Goal: Task Accomplishment & Management: Complete application form

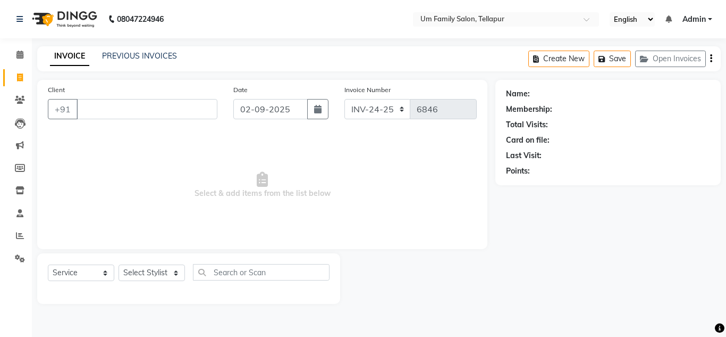
select select "service"
click at [122, 112] on input "Client" at bounding box center [147, 109] width 141 height 20
click at [138, 52] on link "PREVIOUS INVOICES" at bounding box center [139, 56] width 75 height 10
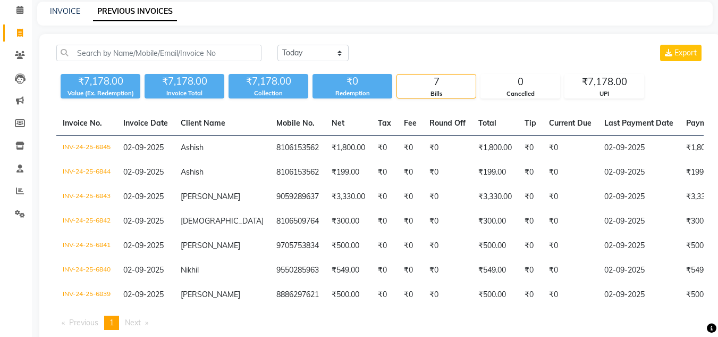
scroll to position [81, 0]
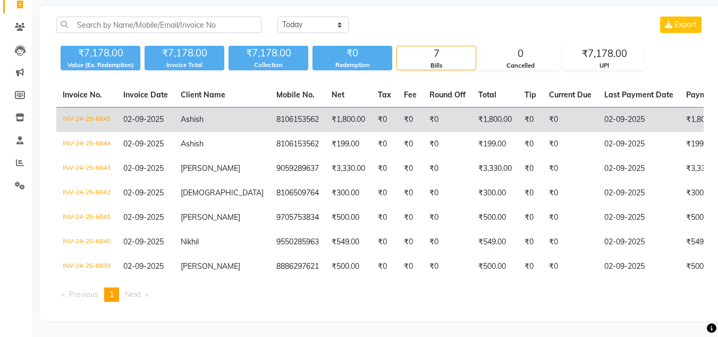
click at [598, 111] on td "02-09-2025" at bounding box center [639, 119] width 82 height 25
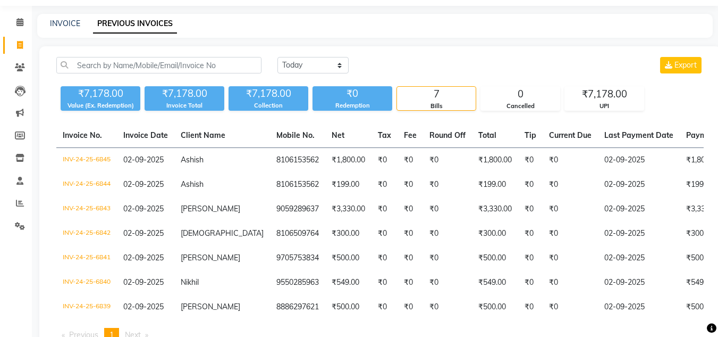
scroll to position [0, 0]
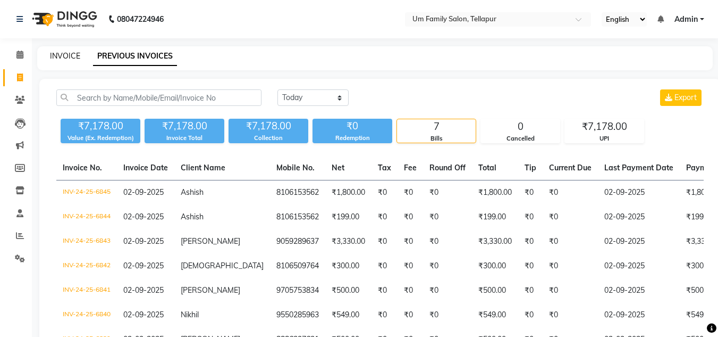
click at [56, 52] on link "INVOICE" at bounding box center [65, 56] width 30 height 10
select select "service"
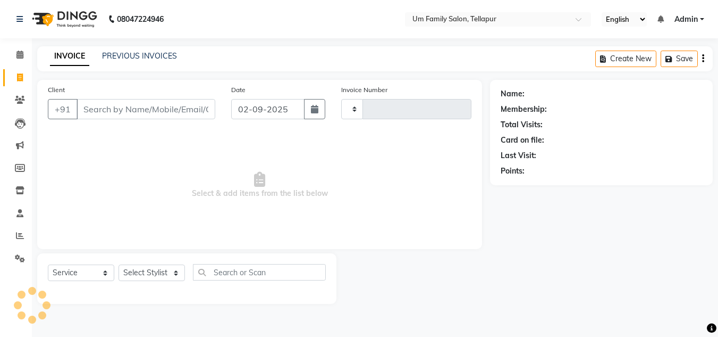
type input "6848"
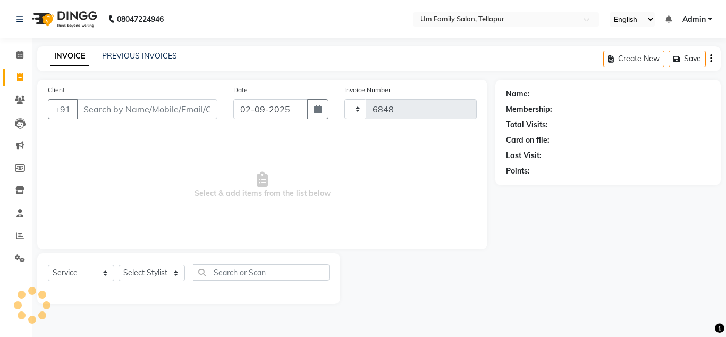
select select "5102"
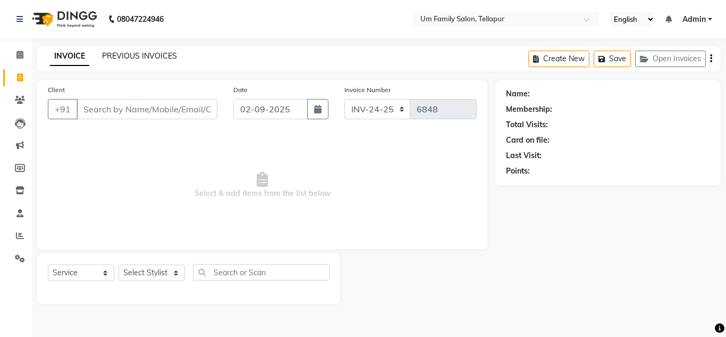
click at [141, 55] on link "PREVIOUS INVOICES" at bounding box center [139, 56] width 75 height 10
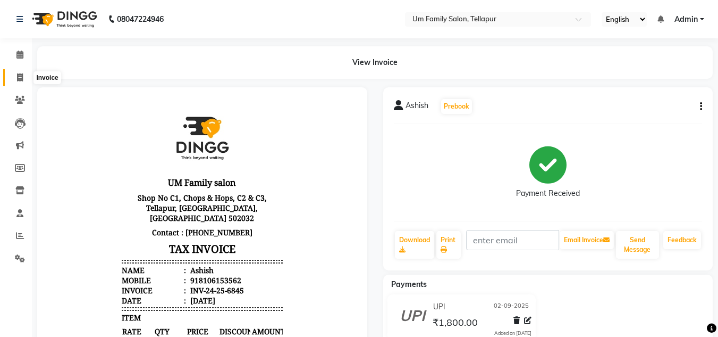
click at [14, 78] on span at bounding box center [20, 78] width 19 height 12
select select "service"
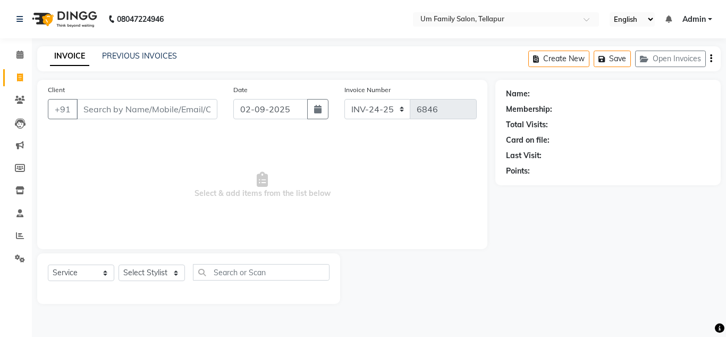
click at [136, 104] on input "Client" at bounding box center [147, 109] width 141 height 20
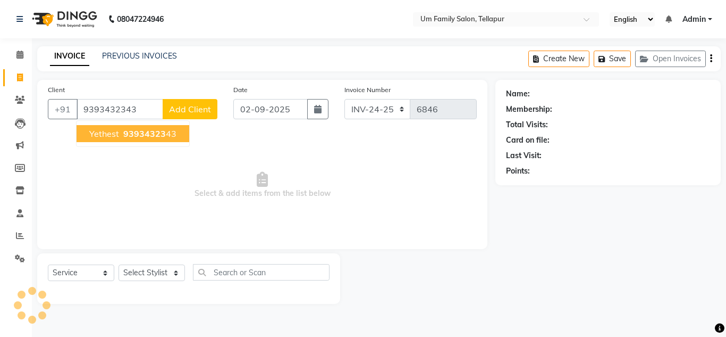
type input "9393432343"
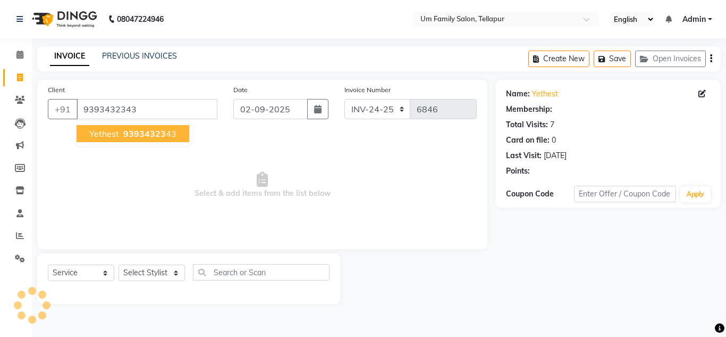
select select "1: Object"
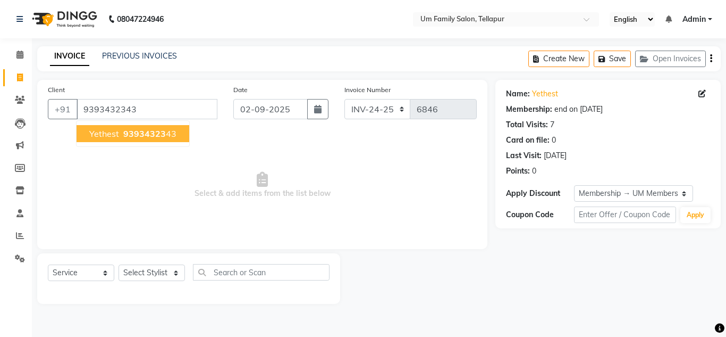
click at [136, 133] on span "93934323" at bounding box center [144, 133] width 43 height 11
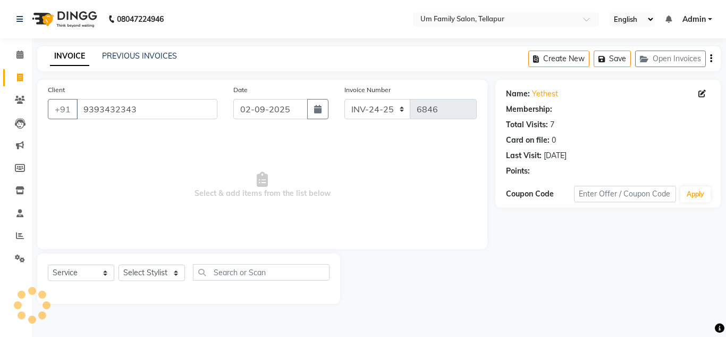
select select "1: Object"
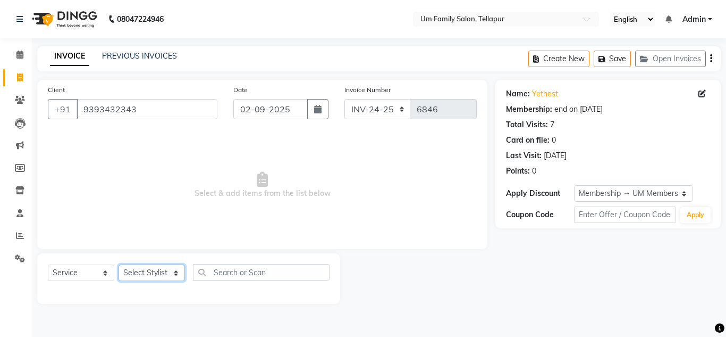
click at [177, 275] on select "Select Stylist Akash K. SAI pandu [PERSON_NAME]" at bounding box center [152, 272] width 66 height 16
select select "53917"
click at [119, 264] on select "Select Stylist Akash K. SAI pandu [PERSON_NAME]" at bounding box center [152, 272] width 66 height 16
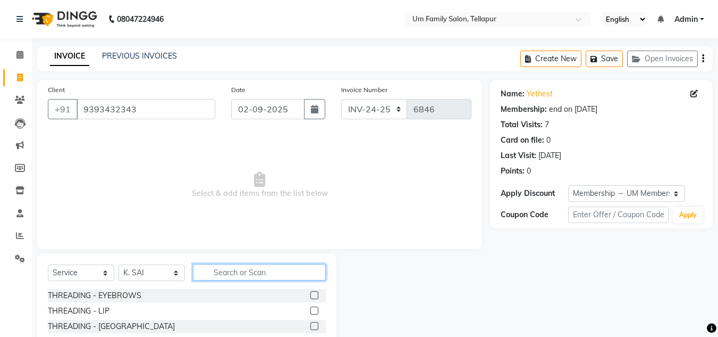
click at [245, 274] on input "text" at bounding box center [259, 272] width 133 height 16
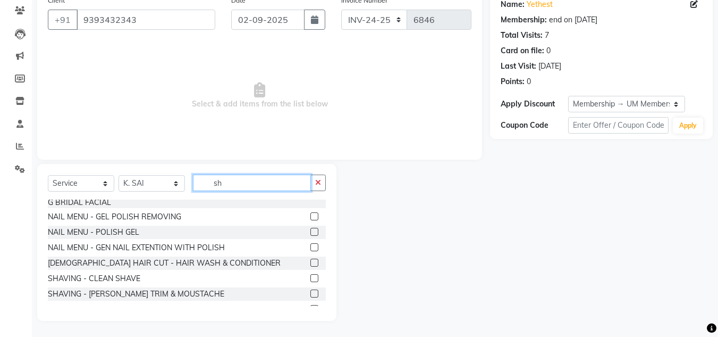
scroll to position [128, 0]
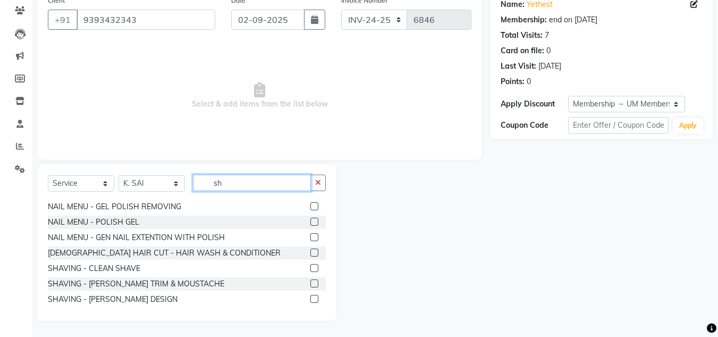
type input "sh"
click at [311, 269] on label at bounding box center [315, 268] width 8 height 8
click at [311, 269] on input "checkbox" at bounding box center [314, 268] width 7 height 7
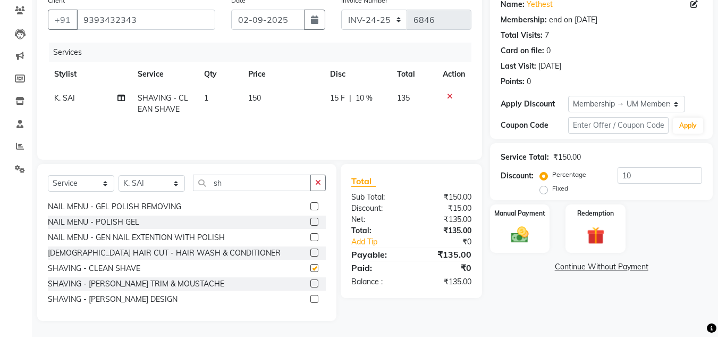
checkbox input "false"
click at [538, 235] on div "Manual Payment" at bounding box center [520, 228] width 62 height 51
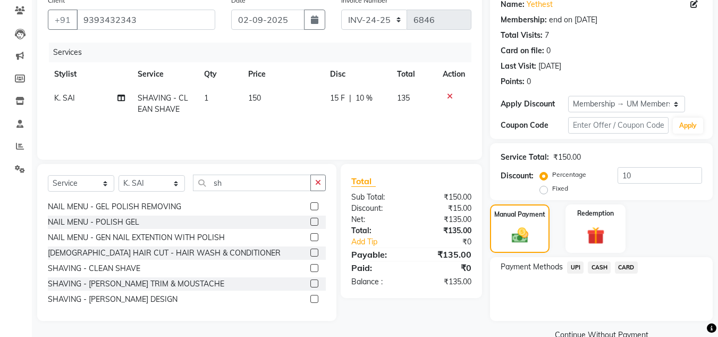
click at [573, 265] on span "UPI" at bounding box center [575, 267] width 16 height 12
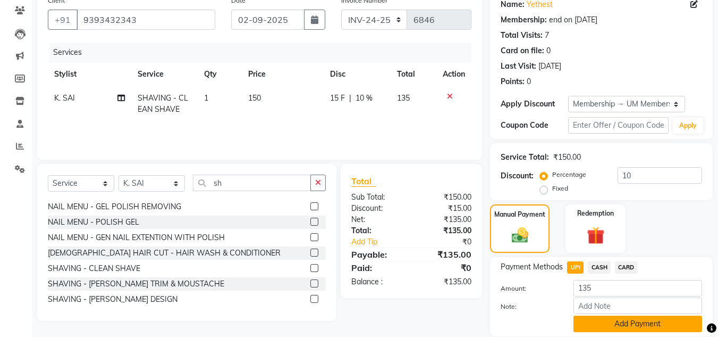
click at [630, 329] on button "Add Payment" at bounding box center [638, 323] width 129 height 16
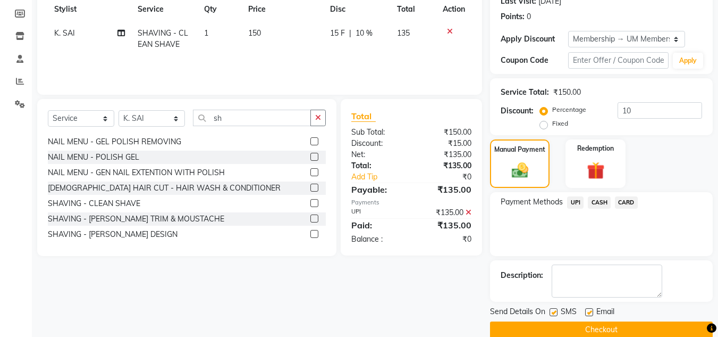
scroll to position [171, 0]
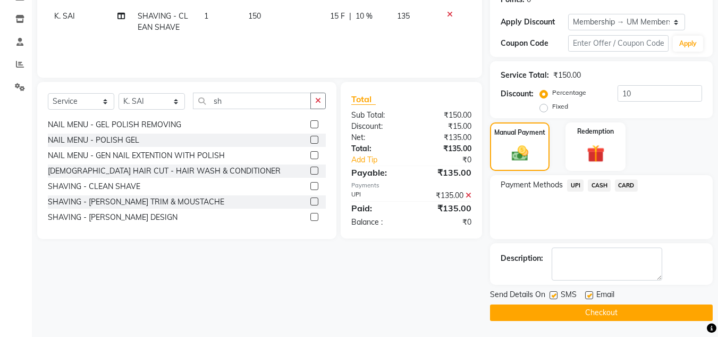
click at [616, 314] on button "Checkout" at bounding box center [601, 312] width 223 height 16
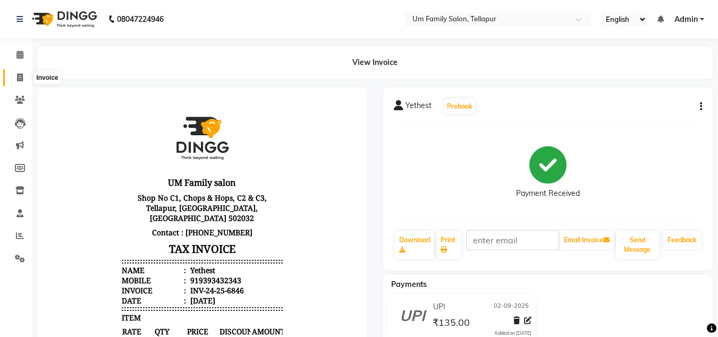
click at [22, 77] on icon at bounding box center [20, 77] width 6 height 8
select select "service"
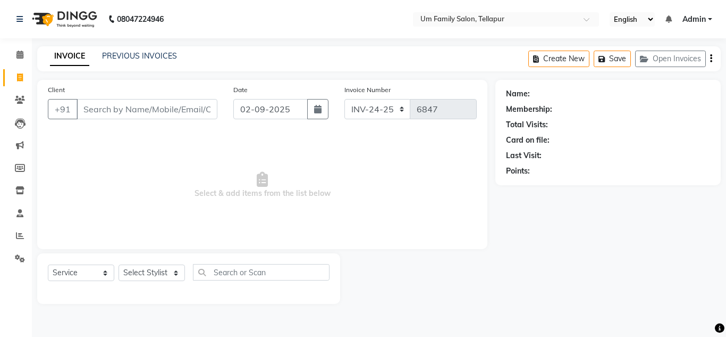
click at [97, 112] on input "Client" at bounding box center [147, 109] width 141 height 20
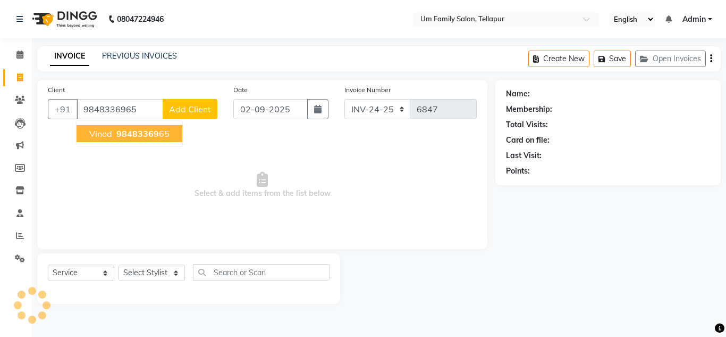
type input "9848336965"
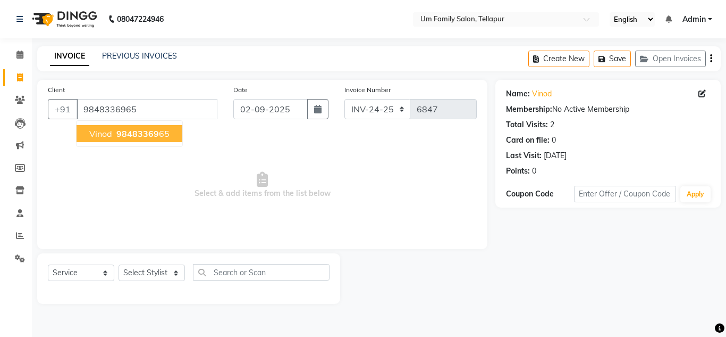
click at [118, 131] on span "98483369" at bounding box center [137, 133] width 43 height 11
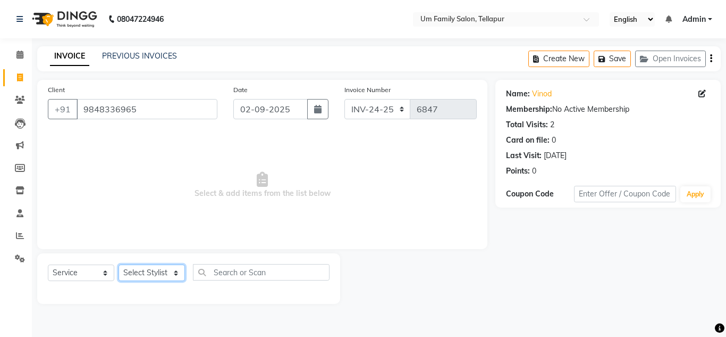
click at [174, 275] on select "Select Stylist Akash K. SAI pandu [PERSON_NAME]" at bounding box center [152, 272] width 66 height 16
select select "53917"
click at [119, 264] on select "Select Stylist Akash K. SAI pandu [PERSON_NAME]" at bounding box center [152, 272] width 66 height 16
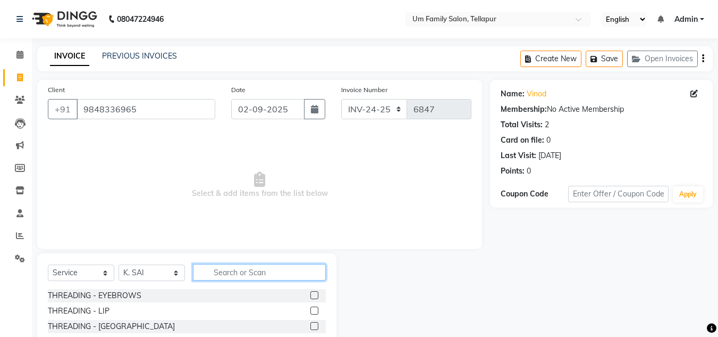
click at [263, 271] on input "text" at bounding box center [259, 272] width 133 height 16
click at [234, 271] on input "text" at bounding box center [259, 272] width 133 height 16
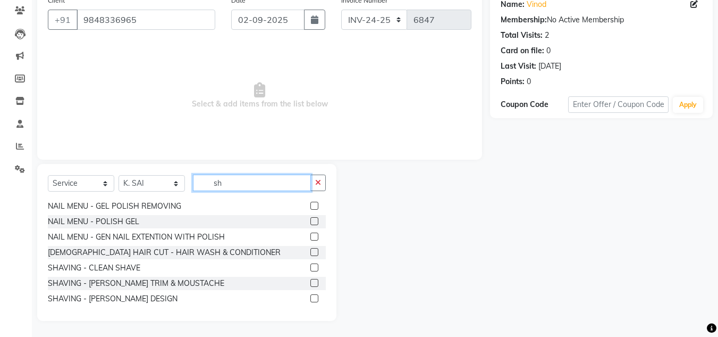
scroll to position [149, 0]
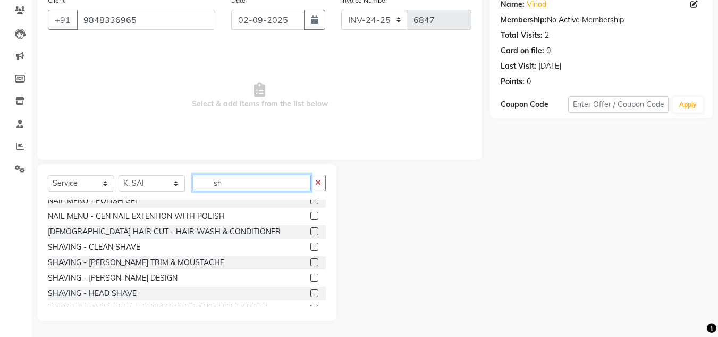
type input "sh"
click at [311, 245] on label at bounding box center [315, 246] width 8 height 8
click at [311, 245] on input "checkbox" at bounding box center [314, 247] width 7 height 7
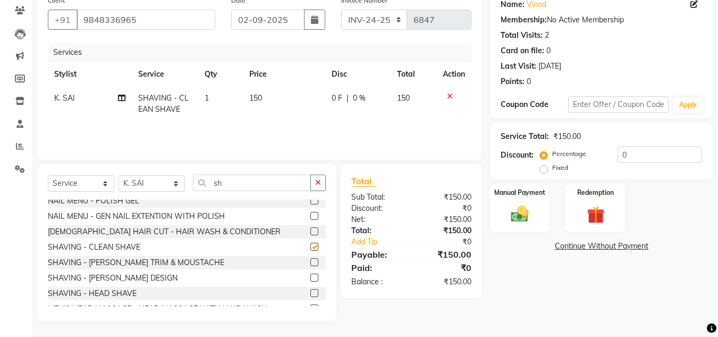
checkbox input "false"
click at [516, 220] on img at bounding box center [520, 213] width 30 height 21
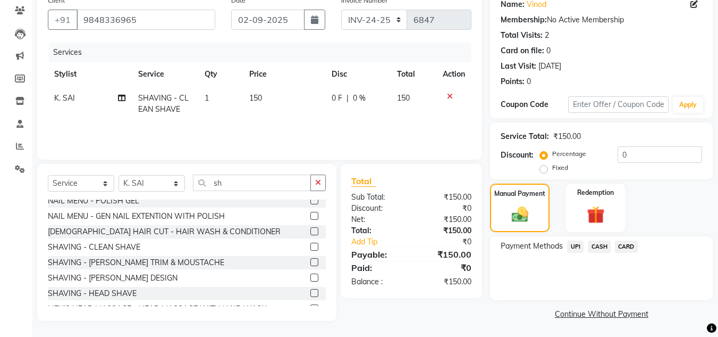
click at [602, 247] on span "CASH" at bounding box center [599, 246] width 23 height 12
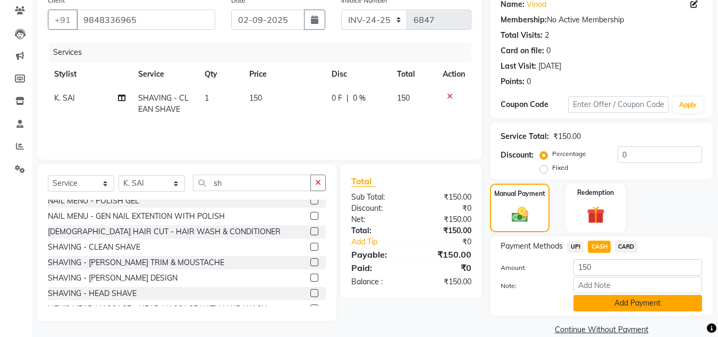
click at [627, 302] on button "Add Payment" at bounding box center [638, 303] width 129 height 16
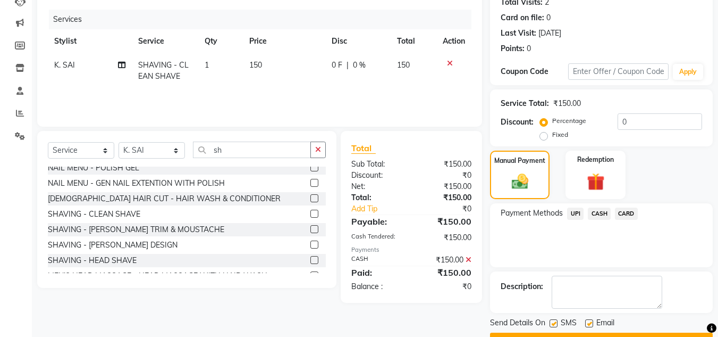
scroll to position [150, 0]
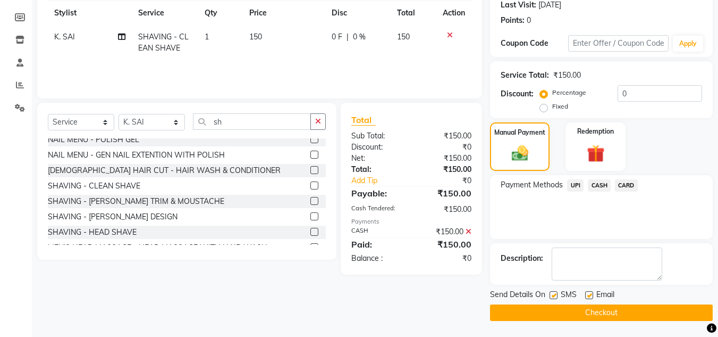
click at [599, 307] on button "Checkout" at bounding box center [601, 312] width 223 height 16
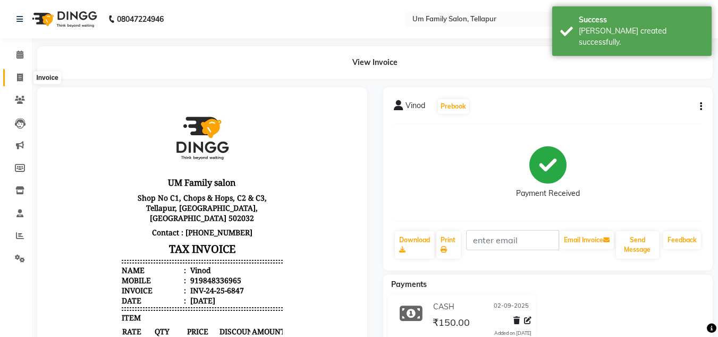
click at [16, 82] on span at bounding box center [20, 78] width 19 height 12
select select "service"
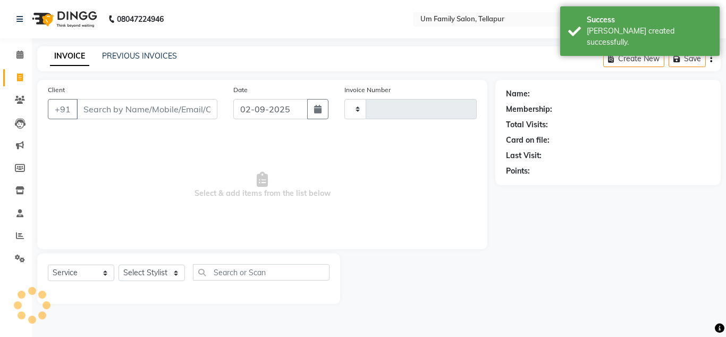
type input "6848"
select select "5102"
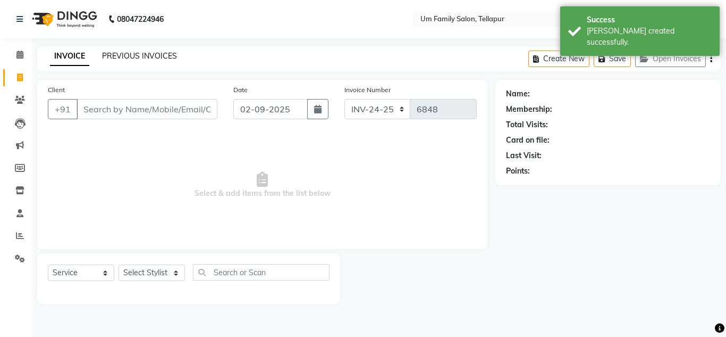
click at [124, 56] on link "PREVIOUS INVOICES" at bounding box center [139, 56] width 75 height 10
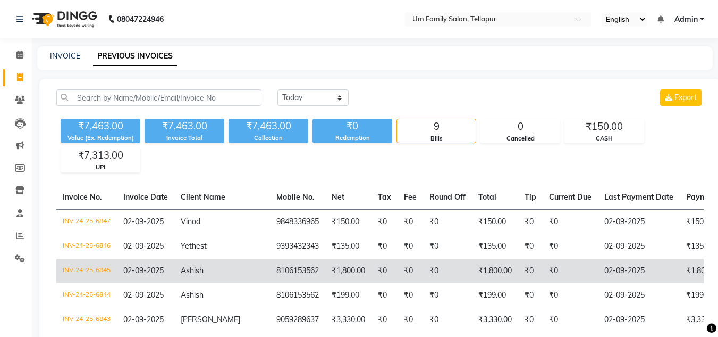
click at [325, 275] on td "₹1,800.00" at bounding box center [348, 270] width 46 height 24
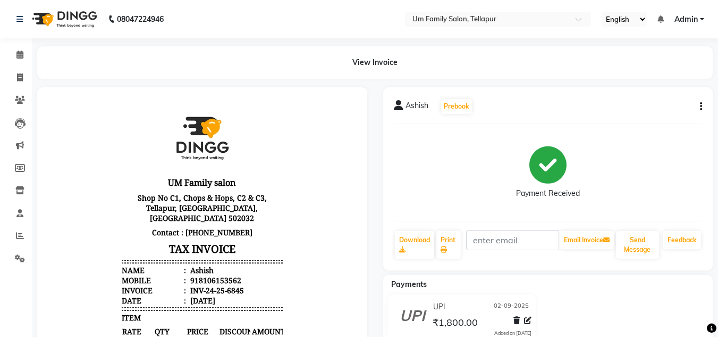
click at [702, 106] on icon "button" at bounding box center [701, 106] width 2 height 1
click at [629, 124] on div "Edit Invoice" at bounding box center [648, 119] width 73 height 13
select select "service"
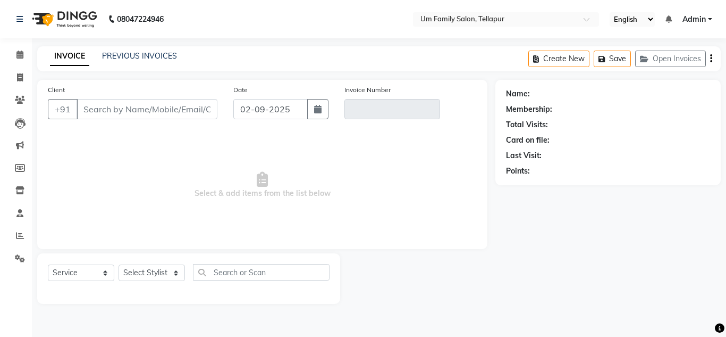
type input "8106153562"
type input "INV-24-25-6845"
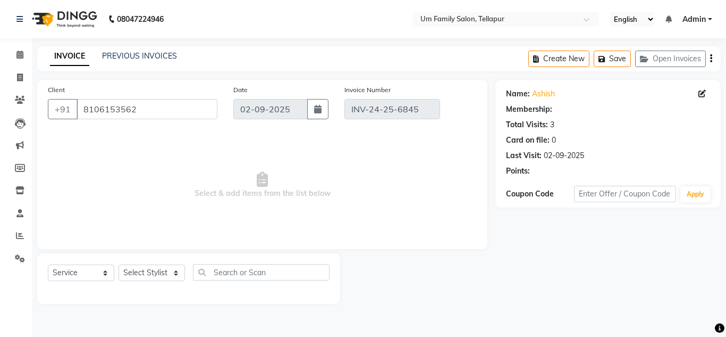
select select "1: Object"
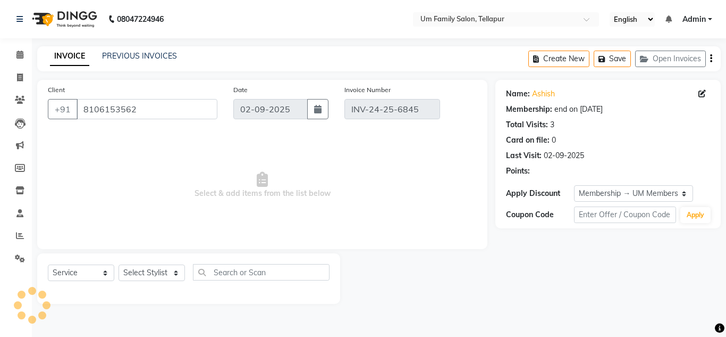
select select "select"
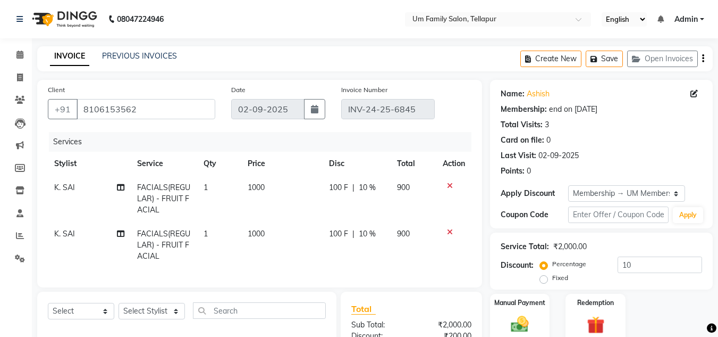
click at [449, 231] on icon at bounding box center [450, 231] width 6 height 7
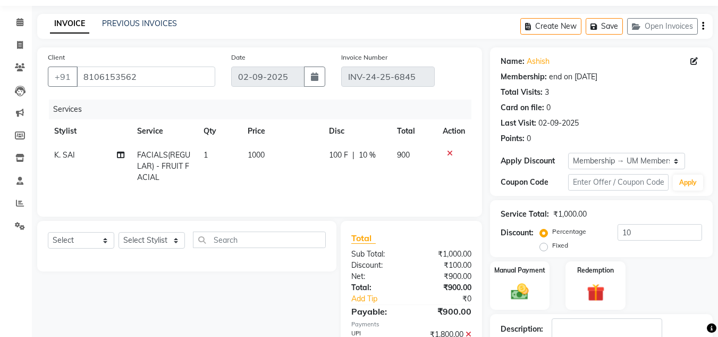
scroll to position [43, 0]
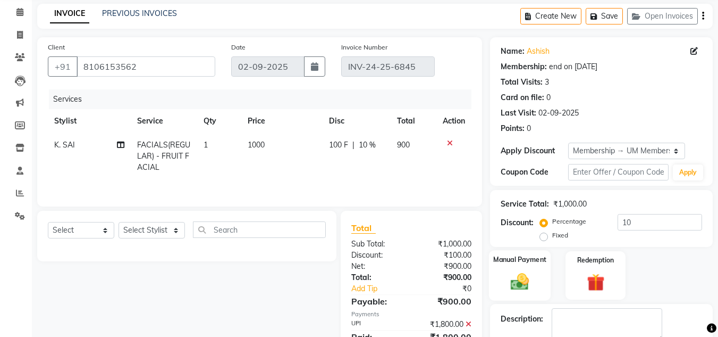
click at [509, 280] on img at bounding box center [520, 281] width 30 height 21
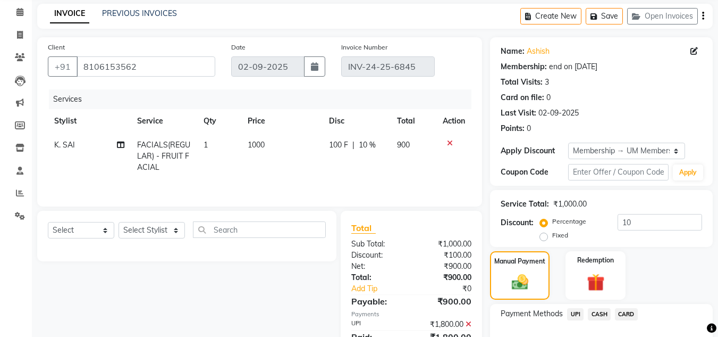
click at [575, 314] on span "UPI" at bounding box center [575, 314] width 16 height 12
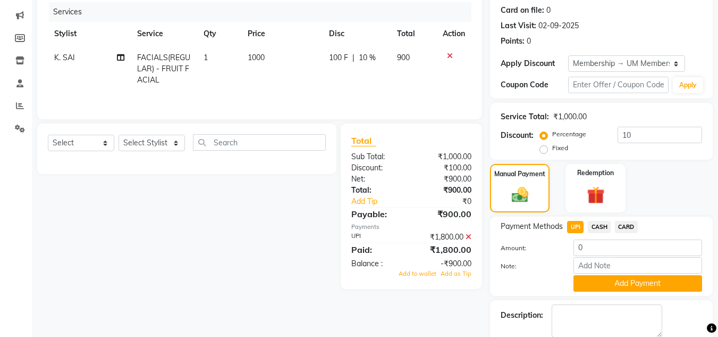
scroll to position [171, 0]
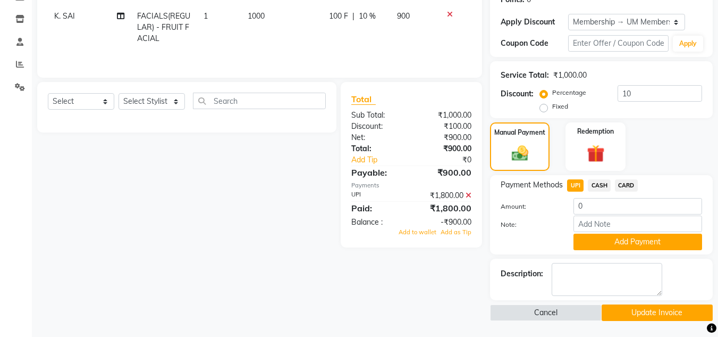
click at [654, 313] on button "Update Invoice" at bounding box center [657, 312] width 111 height 16
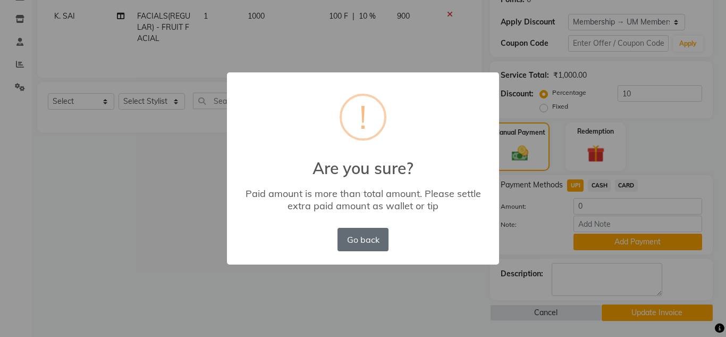
click at [354, 238] on button "Go back" at bounding box center [363, 239] width 51 height 23
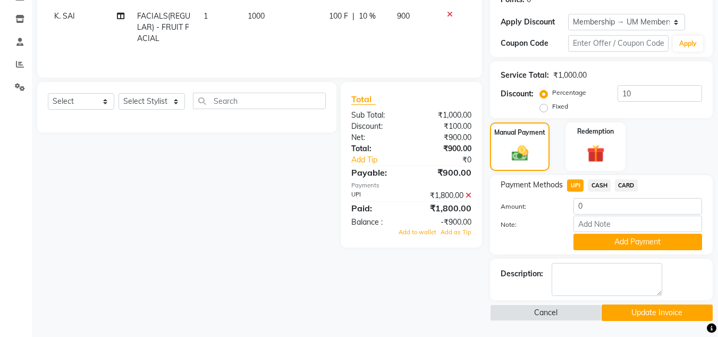
click at [471, 196] on icon at bounding box center [469, 194] width 6 height 7
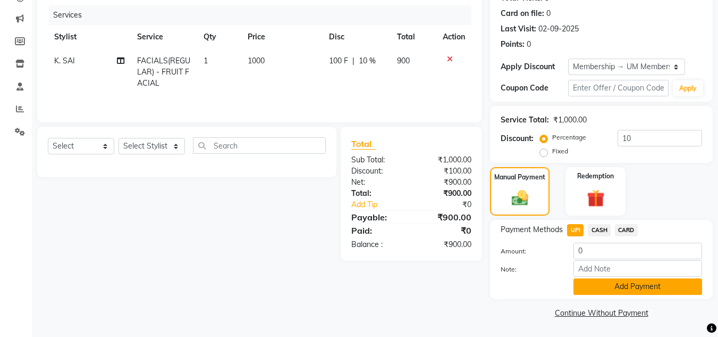
click at [644, 287] on button "Add Payment" at bounding box center [638, 286] width 129 height 16
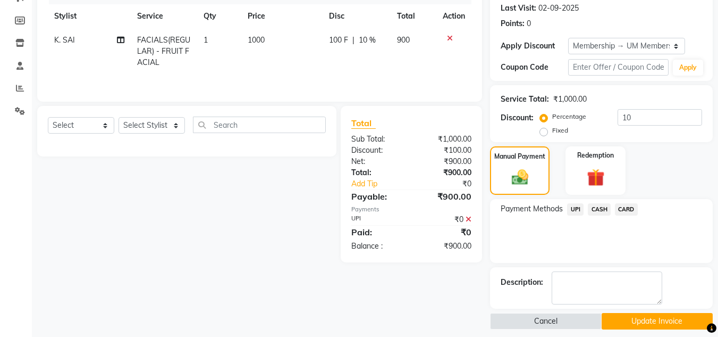
scroll to position [156, 0]
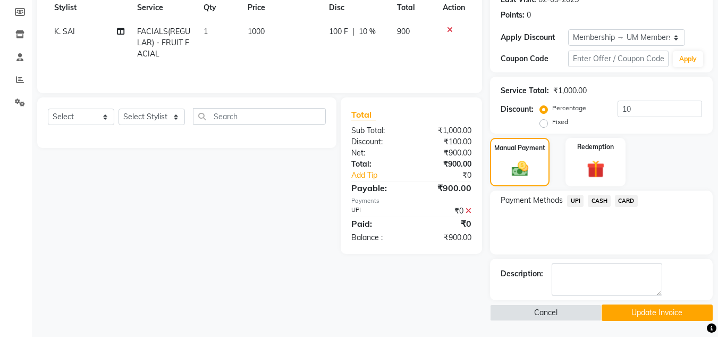
click at [659, 312] on button "Update Invoice" at bounding box center [657, 312] width 111 height 16
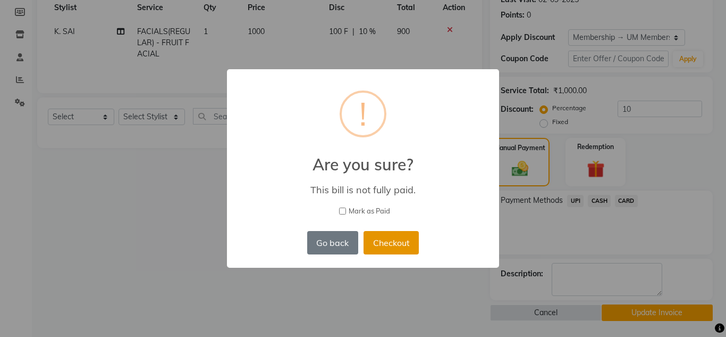
click at [405, 250] on button "Checkout" at bounding box center [391, 242] width 55 height 23
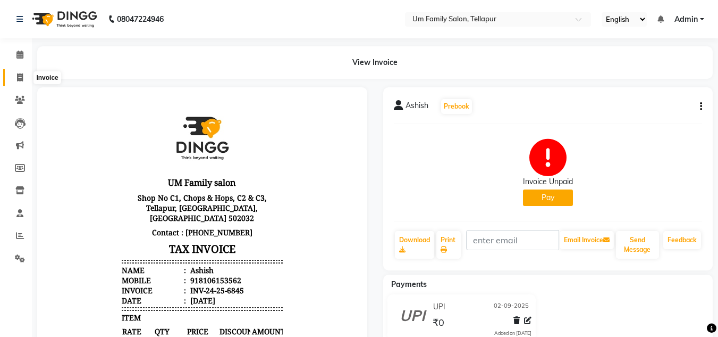
click at [21, 78] on icon at bounding box center [20, 77] width 6 height 8
select select "service"
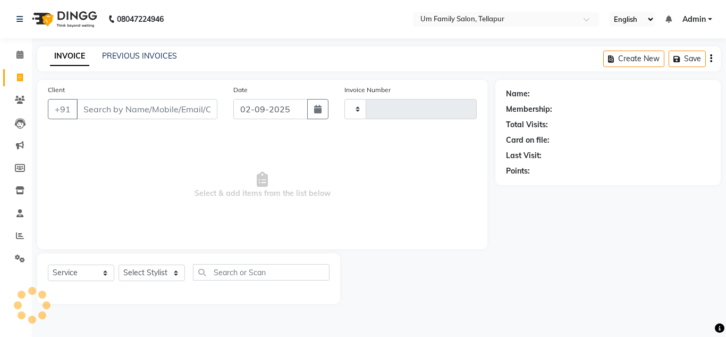
type input "6848"
select select "5102"
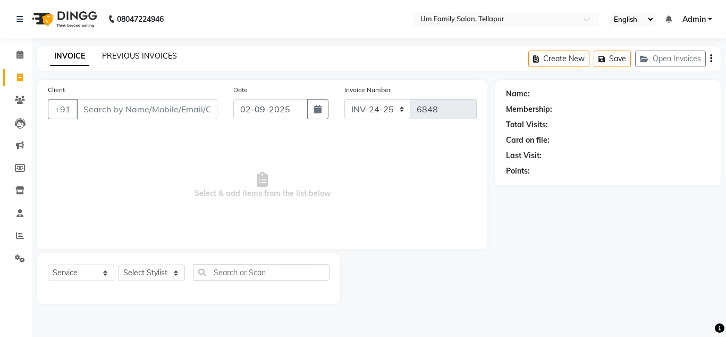
click at [146, 57] on link "PREVIOUS INVOICES" at bounding box center [139, 56] width 75 height 10
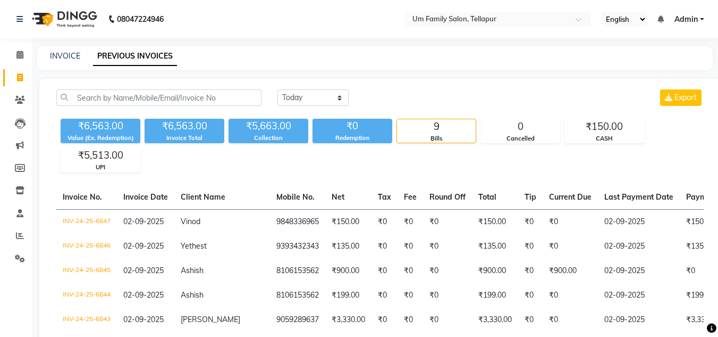
scroll to position [159, 0]
